Goal: Communication & Community: Connect with others

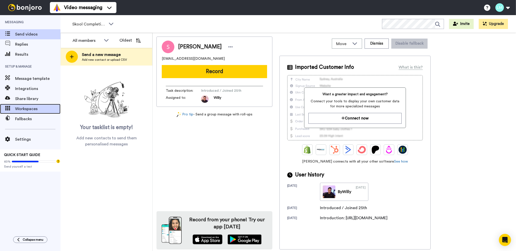
click at [26, 108] on span "Workspaces" at bounding box center [37, 109] width 45 height 6
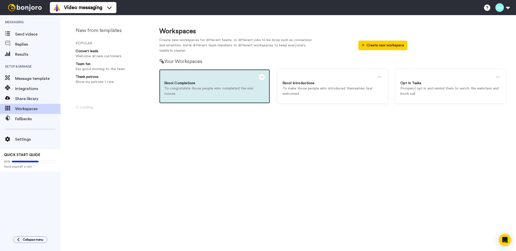
click at [205, 88] on p "To congratulate those people who completed the mini course" at bounding box center [214, 91] width 101 height 11
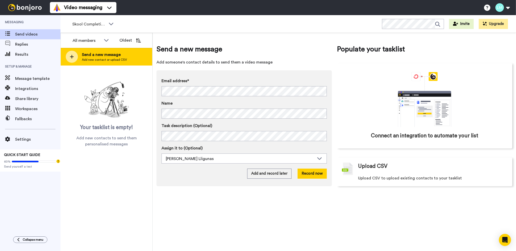
click at [128, 59] on div "Send a new message Add new contact or upload CSV" at bounding box center [106, 57] width 91 height 18
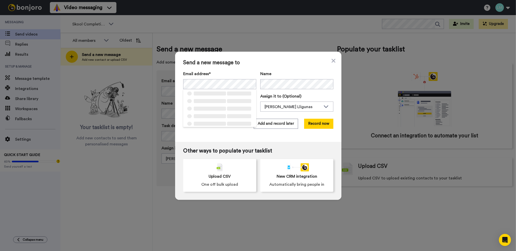
click at [239, 63] on span "Send a new message to" at bounding box center [258, 63] width 150 height 6
click at [207, 113] on div "Send a new message to Email address* Nic soar <[EMAIL_ADDRESS][DOMAIN_NAME]> Na…" at bounding box center [258, 97] width 166 height 90
click at [311, 109] on div "[PERSON_NAME] Lligunas" at bounding box center [293, 107] width 56 height 6
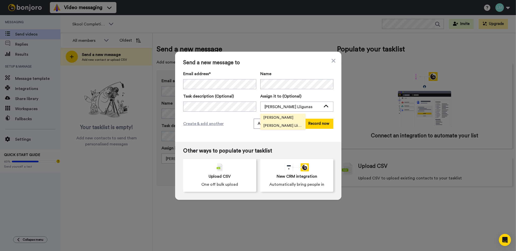
click at [278, 118] on li "[PERSON_NAME]" at bounding box center [282, 118] width 45 height 8
click at [265, 127] on button "Add and record later" at bounding box center [276, 124] width 44 height 10
